Goal: Check status: Check status

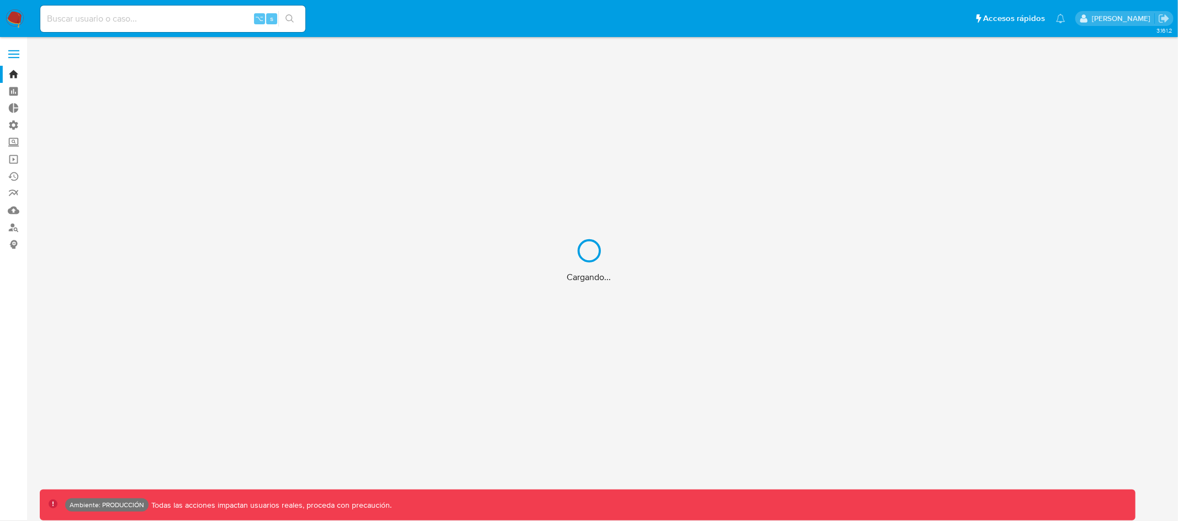
click at [162, 17] on div "Cargando..." at bounding box center [589, 260] width 1178 height 521
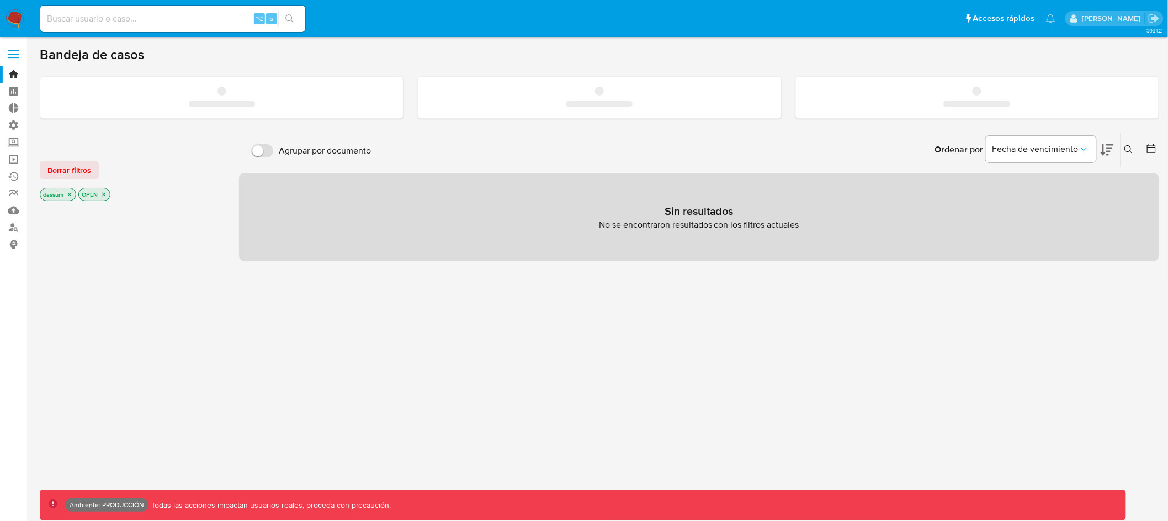
click at [160, 20] on input at bounding box center [172, 19] width 265 height 14
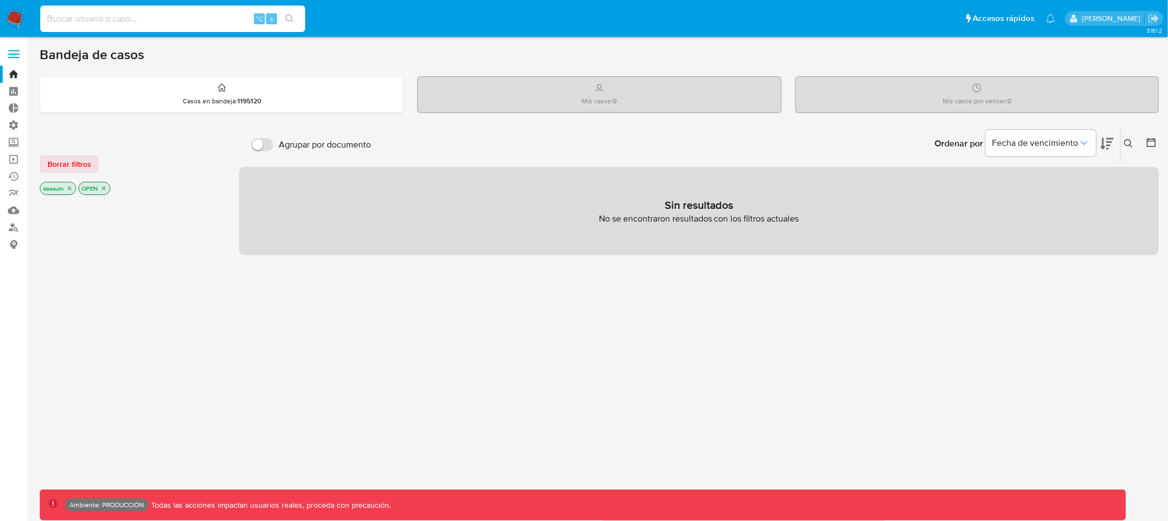
paste input "386006331"
type input "386006331"
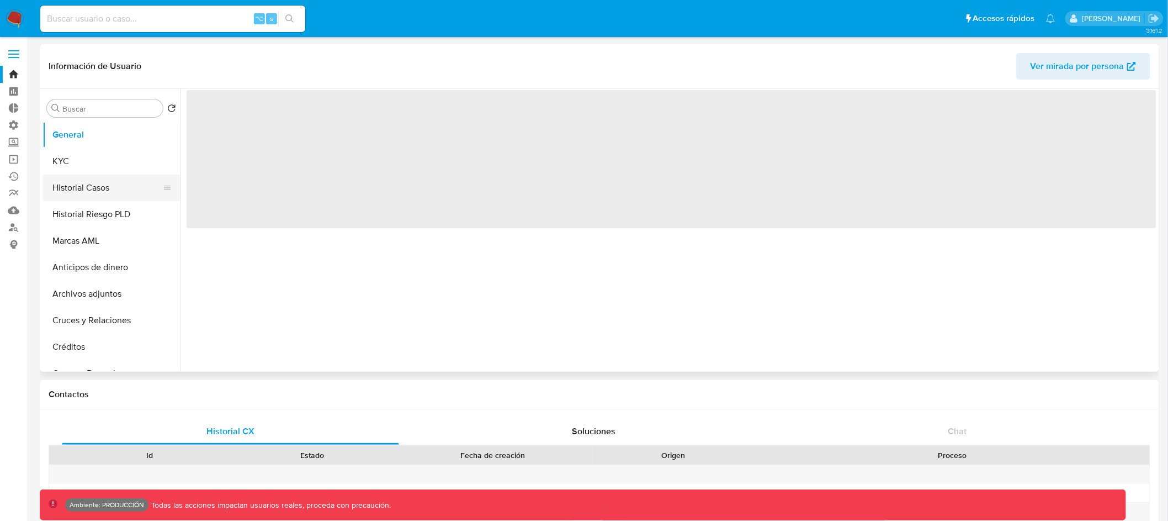
select select "10"
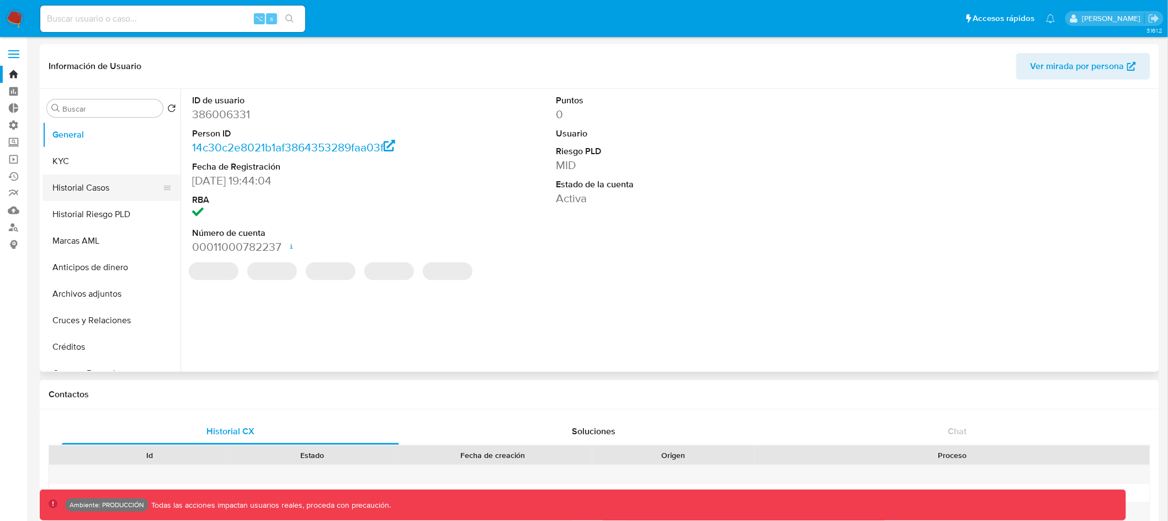
click at [101, 187] on button "Historial Casos" at bounding box center [107, 187] width 129 height 27
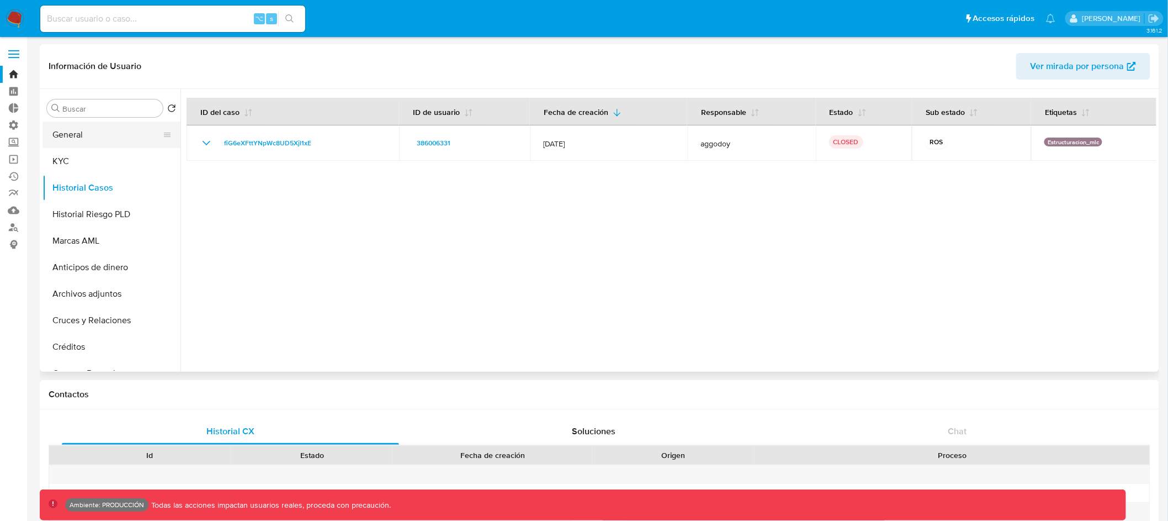
click at [133, 137] on button "General" at bounding box center [107, 134] width 129 height 27
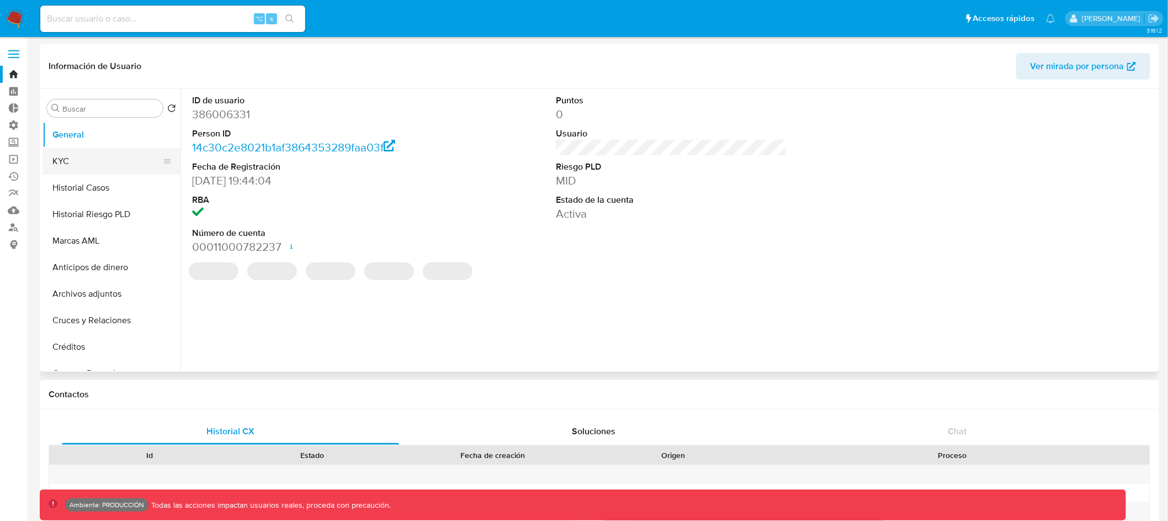
click at [109, 162] on button "KYC" at bounding box center [107, 161] width 129 height 27
